Goal: Information Seeking & Learning: Find specific fact

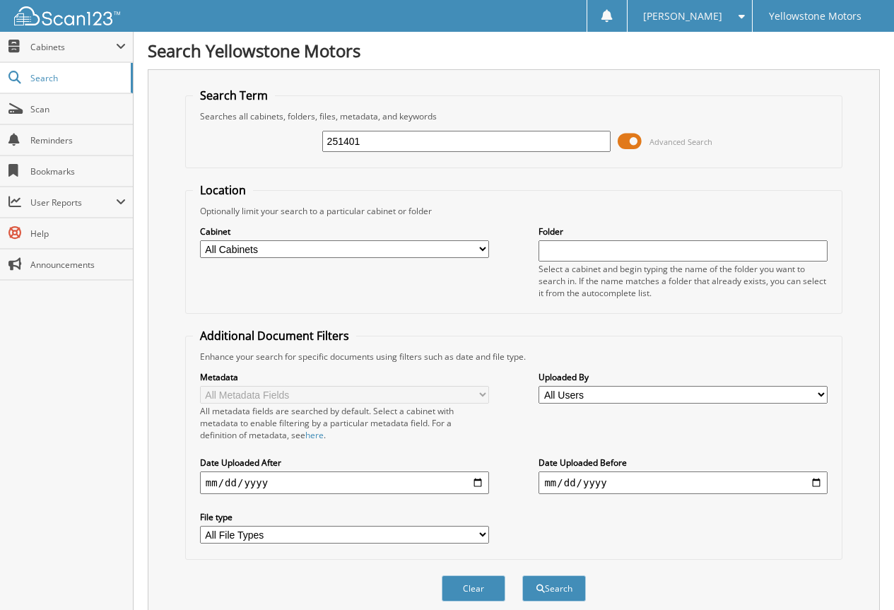
click at [399, 141] on input "251401" at bounding box center [466, 141] width 289 height 21
click at [398, 141] on input "251401" at bounding box center [466, 141] width 289 height 21
type input "254815"
click at [522, 575] on button "Search" at bounding box center [554, 588] width 64 height 26
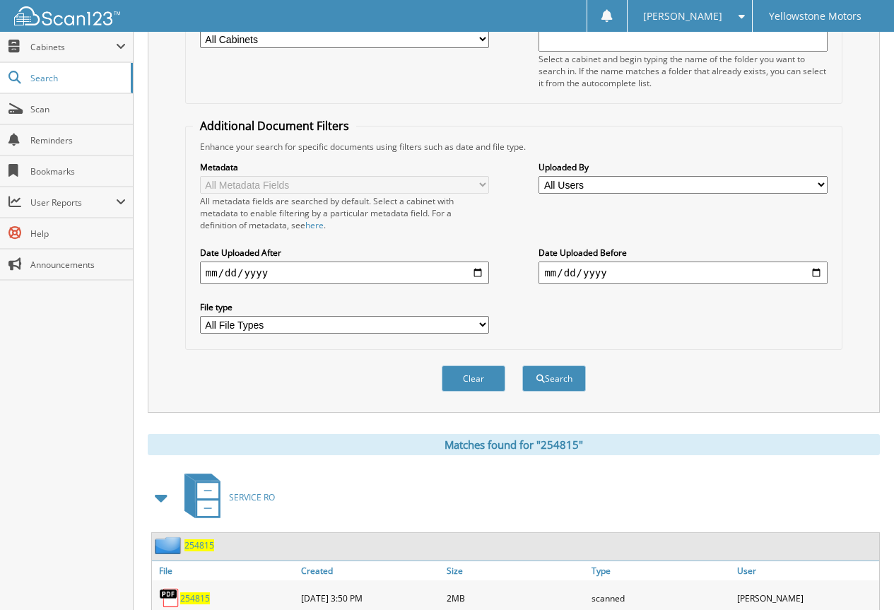
scroll to position [212, 0]
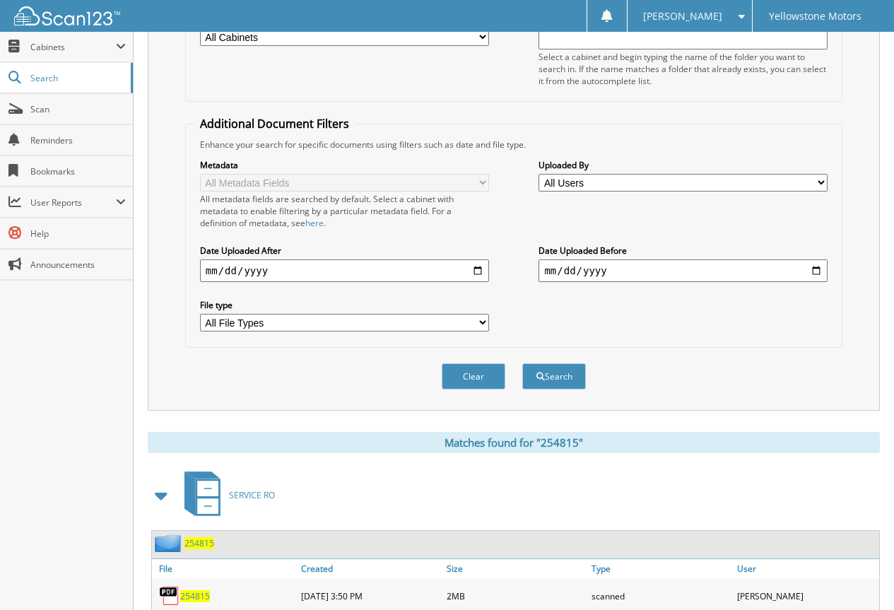
click at [197, 600] on span "254815" at bounding box center [195, 596] width 30 height 12
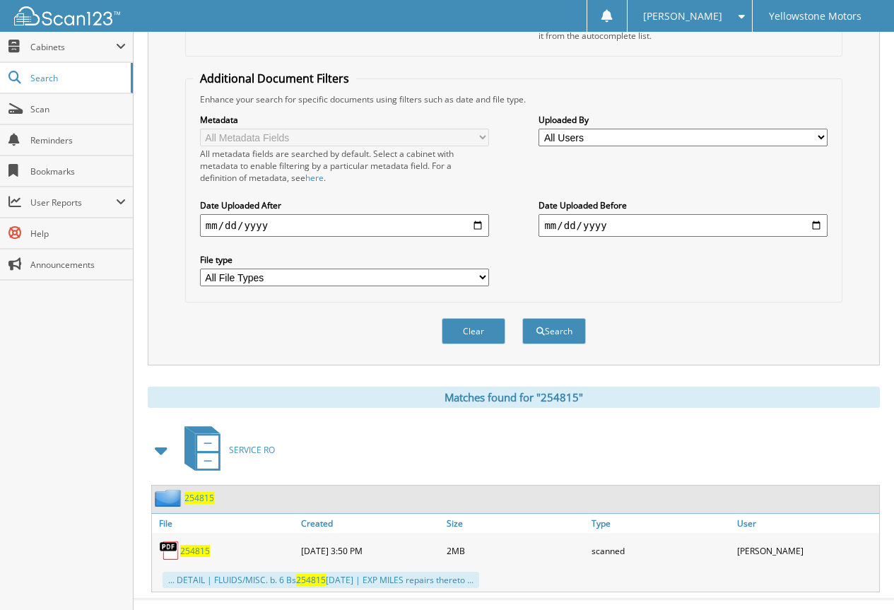
scroll to position [283, 0]
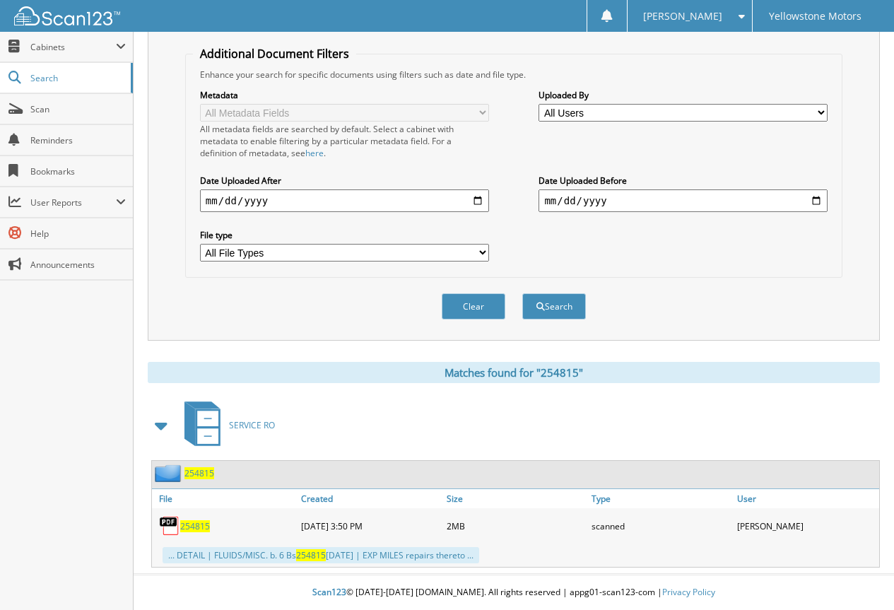
click at [197, 529] on span "254815" at bounding box center [195, 526] width 30 height 12
